Goal: Complete application form

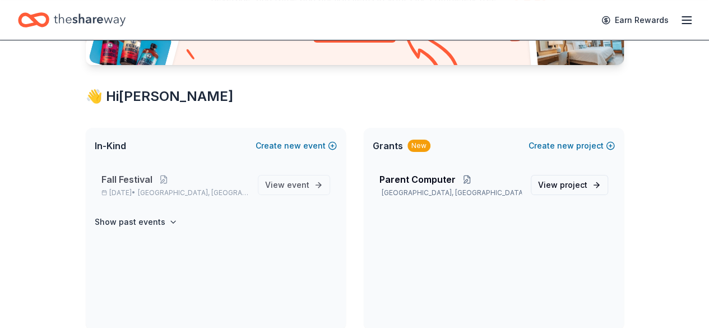
scroll to position [160, 0]
click at [276, 183] on span "View event" at bounding box center [287, 184] width 44 height 13
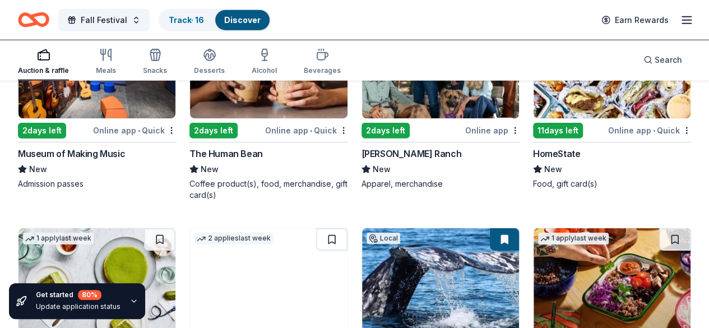
scroll to position [3600, 0]
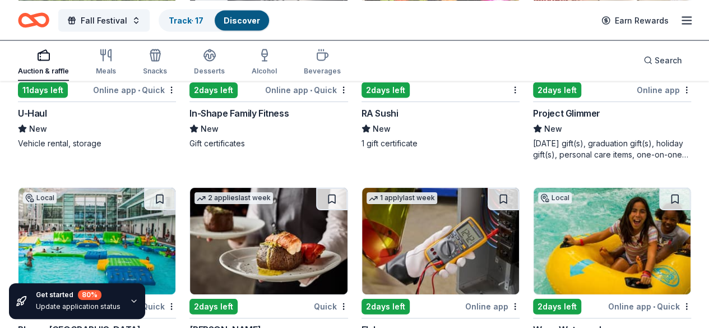
scroll to position [5315, 0]
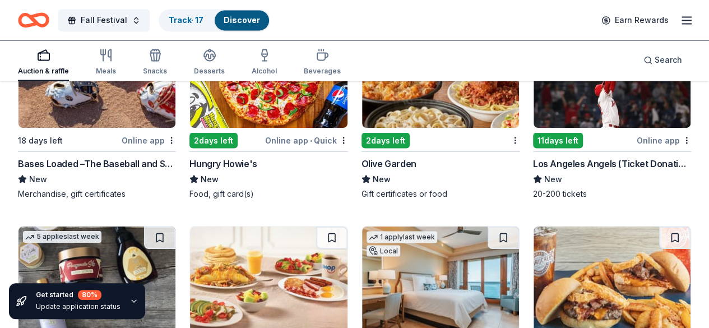
scroll to position [7370, 0]
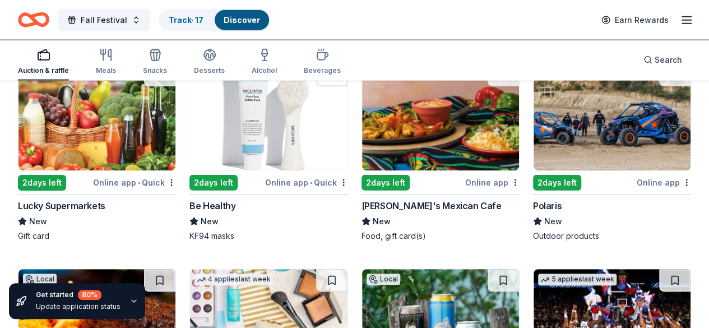
scroll to position [9710, 0]
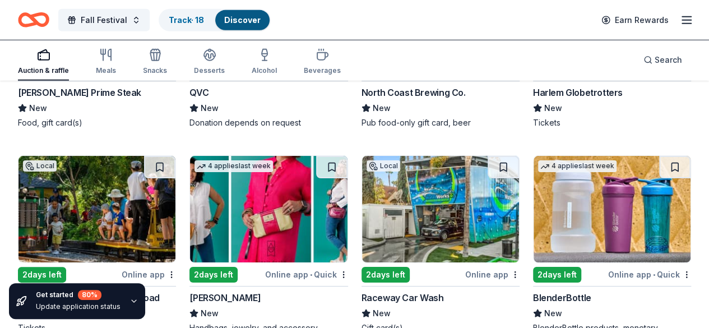
scroll to position [10163, 0]
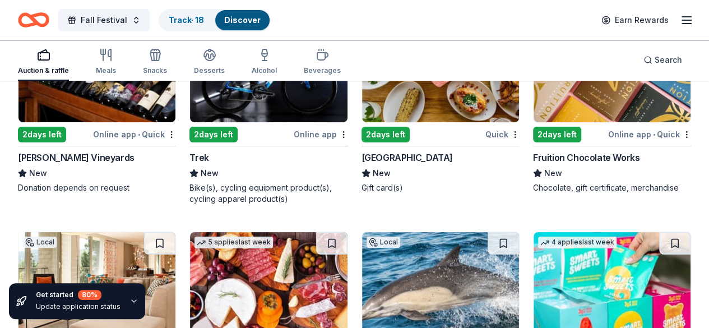
scroll to position [10759, 0]
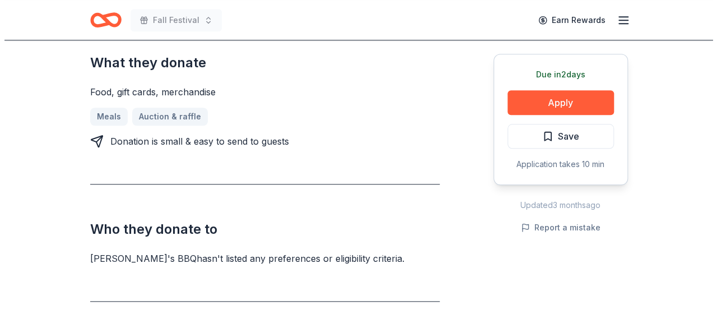
scroll to position [476, 0]
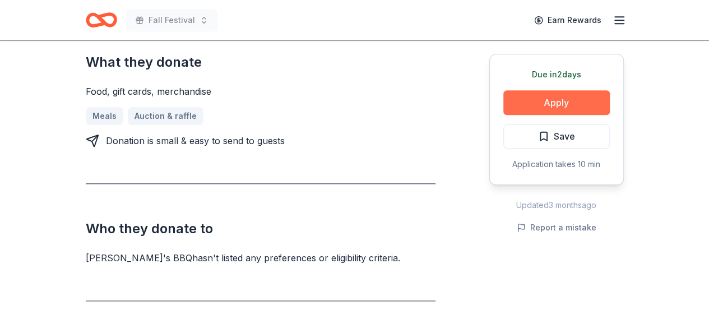
click at [577, 107] on button "Apply" at bounding box center [556, 102] width 106 height 25
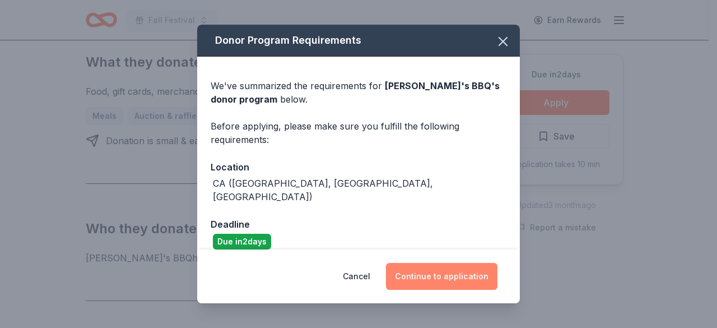
click at [443, 280] on button "Continue to application" at bounding box center [442, 276] width 112 height 27
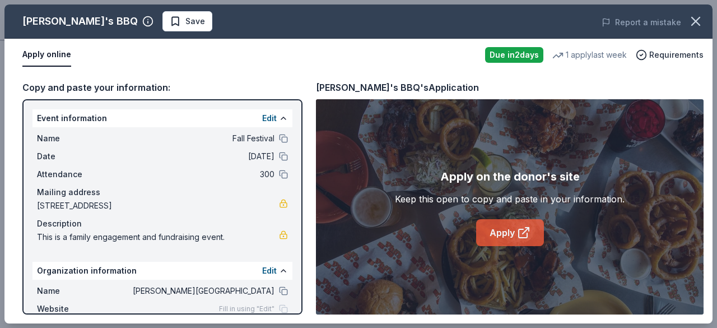
click at [506, 227] on link "Apply" at bounding box center [510, 232] width 68 height 27
click at [162, 29] on button "Save" at bounding box center [187, 21] width 50 height 20
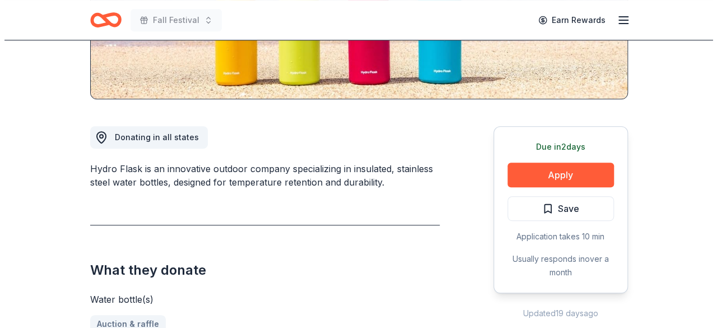
scroll to position [242, 0]
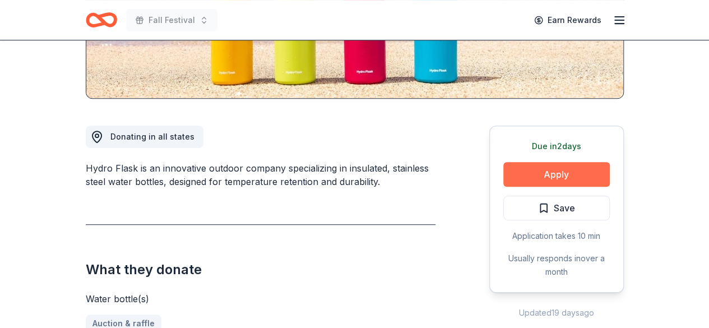
click at [525, 179] on button "Apply" at bounding box center [556, 174] width 106 height 25
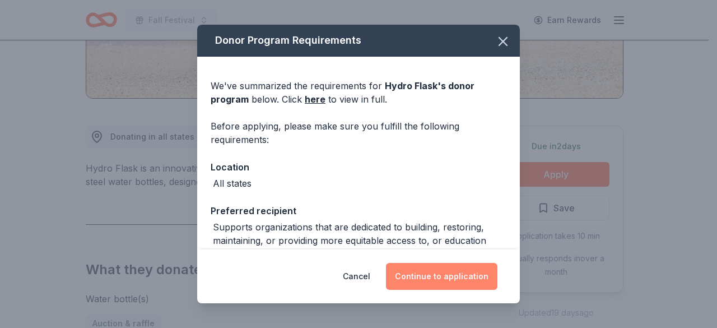
click at [442, 275] on button "Continue to application" at bounding box center [442, 276] width 112 height 27
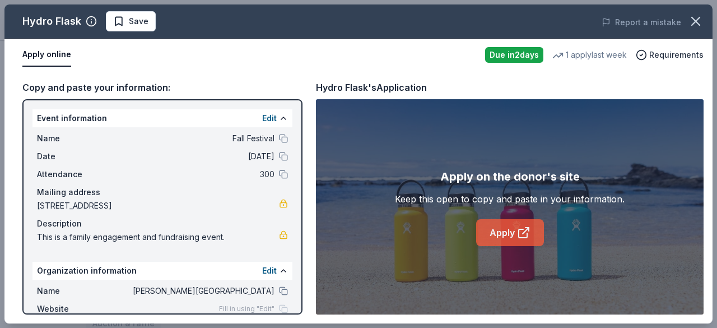
click at [510, 230] on link "Apply" at bounding box center [510, 232] width 68 height 27
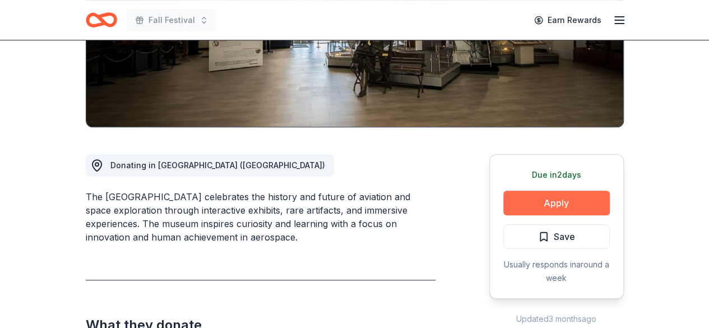
scroll to position [214, 0]
click at [579, 198] on button "Apply" at bounding box center [556, 202] width 106 height 25
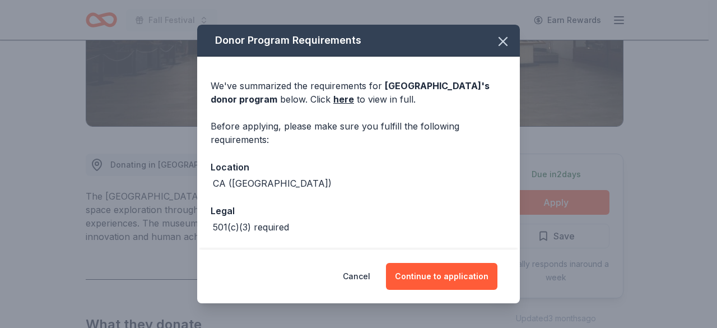
click at [451, 293] on div "Cancel Continue to application" at bounding box center [358, 276] width 323 height 54
click at [456, 258] on div "Cancel Continue to application" at bounding box center [358, 276] width 323 height 54
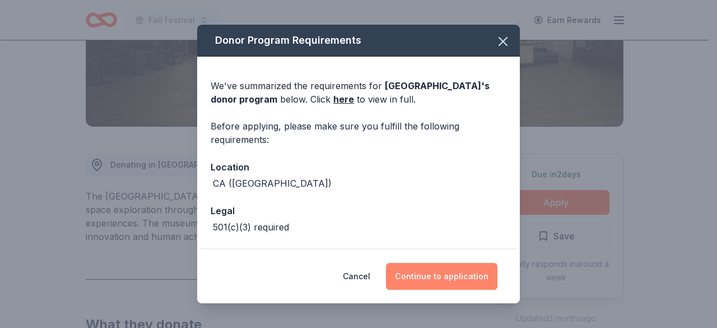
click at [449, 274] on button "Continue to application" at bounding box center [442, 276] width 112 height 27
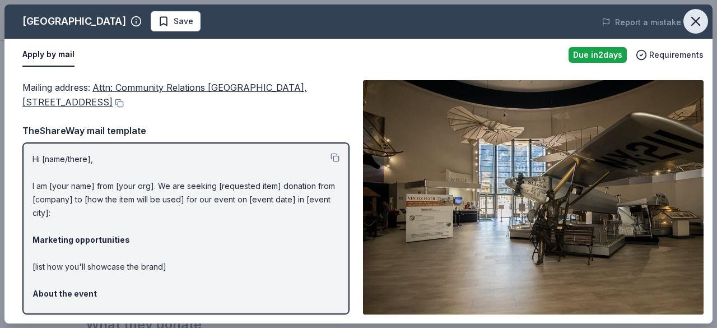
click at [696, 16] on icon "button" at bounding box center [696, 21] width 16 height 16
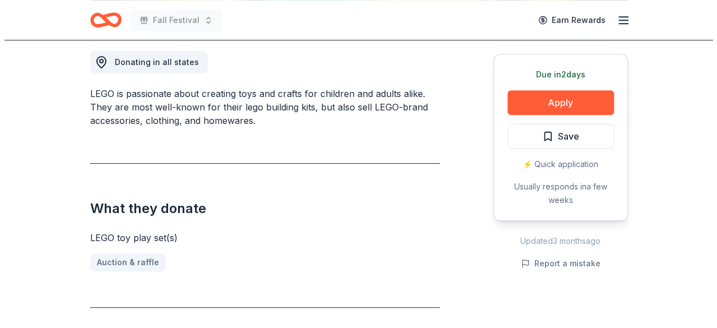
scroll to position [321, 0]
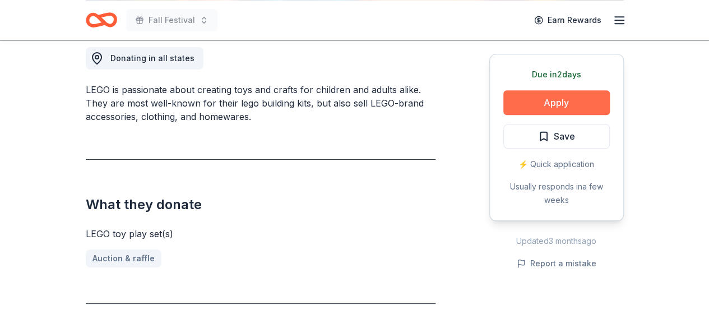
click at [573, 96] on button "Apply" at bounding box center [556, 102] width 106 height 25
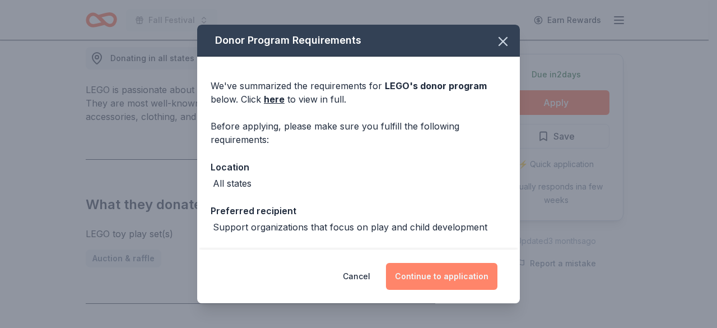
click at [425, 275] on button "Continue to application" at bounding box center [442, 276] width 112 height 27
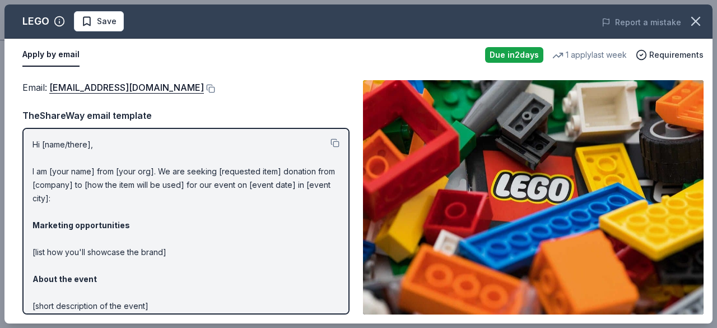
drag, startPoint x: 31, startPoint y: 141, endPoint x: 114, endPoint y: 175, distance: 89.5
click at [114, 175] on div "Hi [name/there], I am [your name] from [your org]. We are seeking [requested it…" at bounding box center [185, 221] width 327 height 187
click at [331, 140] on button at bounding box center [335, 142] width 9 height 9
click at [100, 17] on span "Save" at bounding box center [107, 21] width 20 height 13
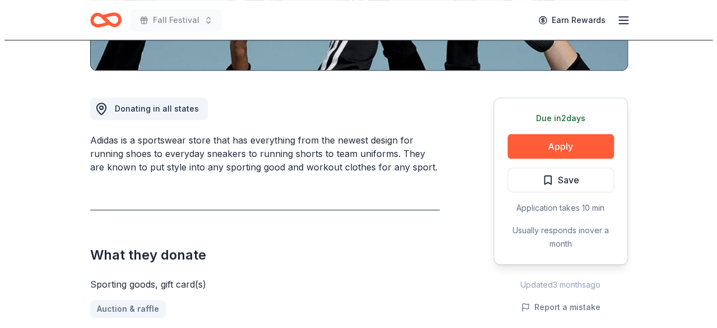
scroll to position [270, 0]
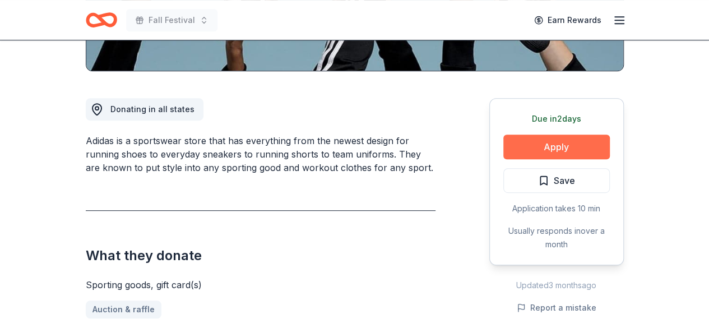
click at [532, 146] on button "Apply" at bounding box center [556, 146] width 106 height 25
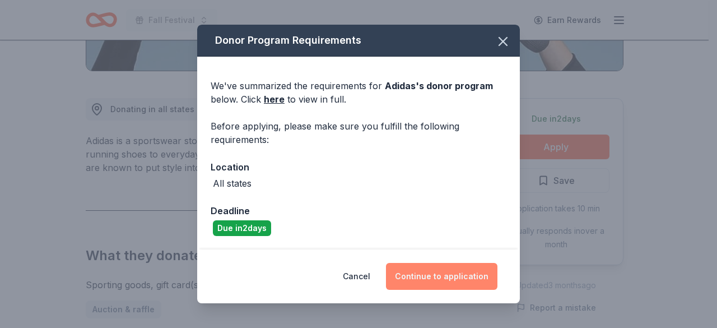
click at [431, 271] on button "Continue to application" at bounding box center [442, 276] width 112 height 27
